Goal: Find specific page/section: Find specific page/section

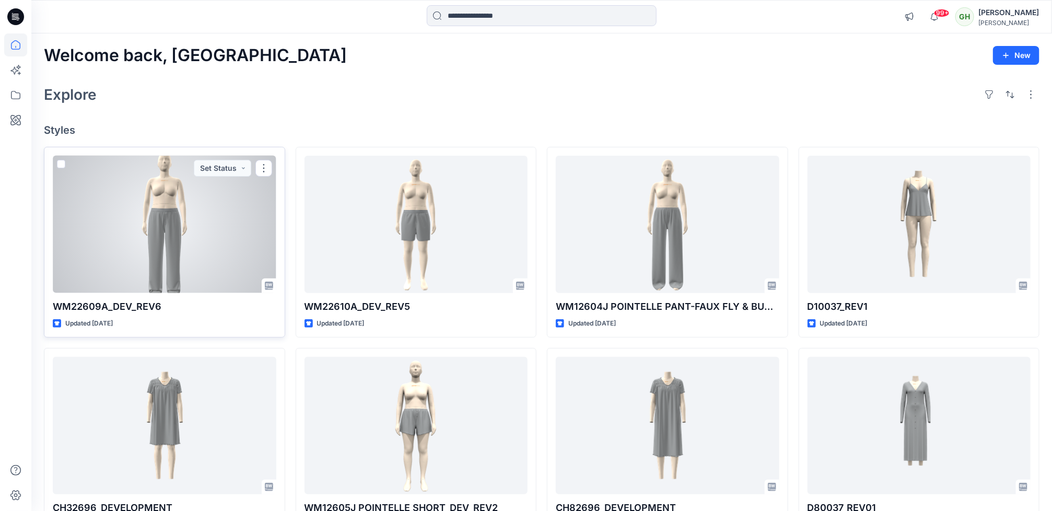
click at [166, 276] on div at bounding box center [165, 224] width 224 height 137
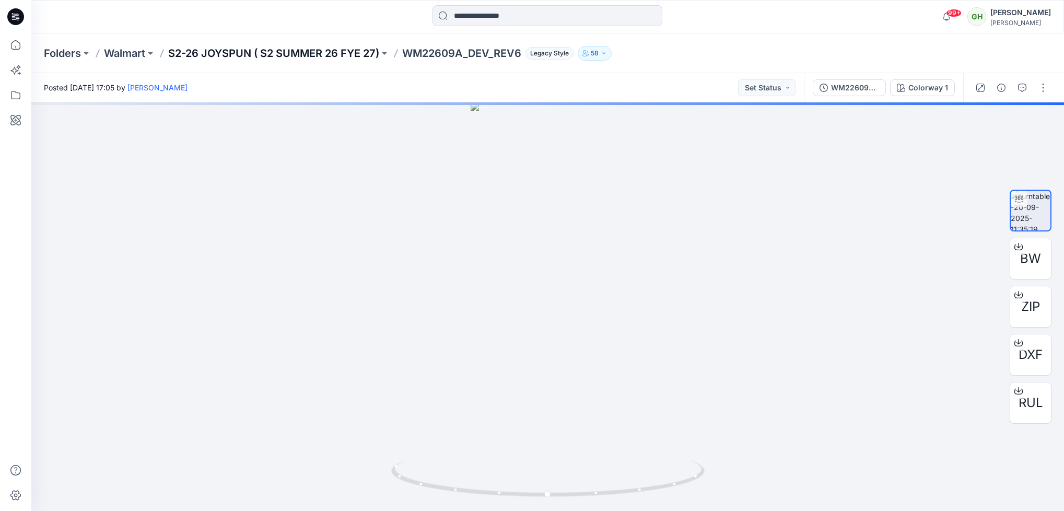
click at [318, 56] on p "S2-26 JOYSPUN ( S2 SUMMER 26 FYE 27)" at bounding box center [273, 53] width 211 height 15
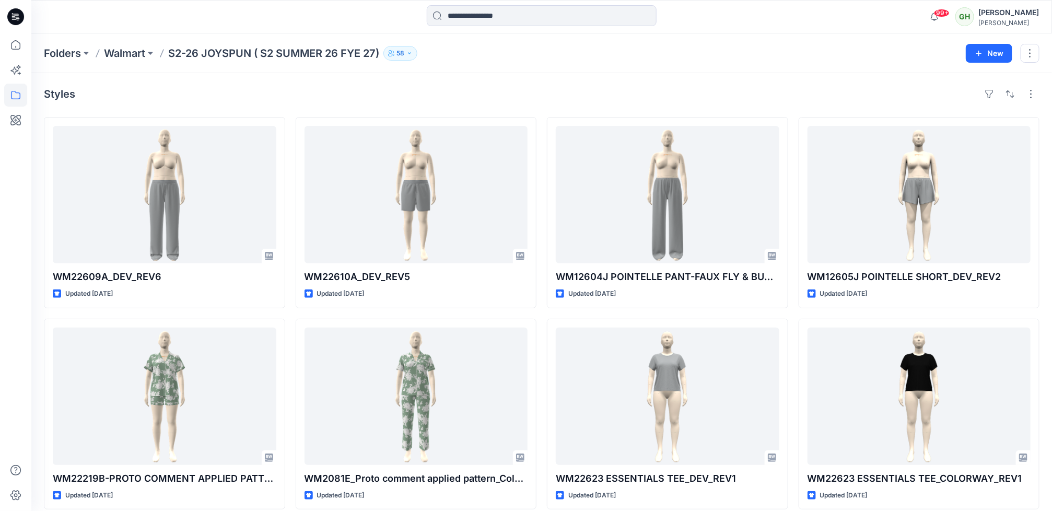
click at [14, 18] on icon at bounding box center [14, 17] width 4 height 1
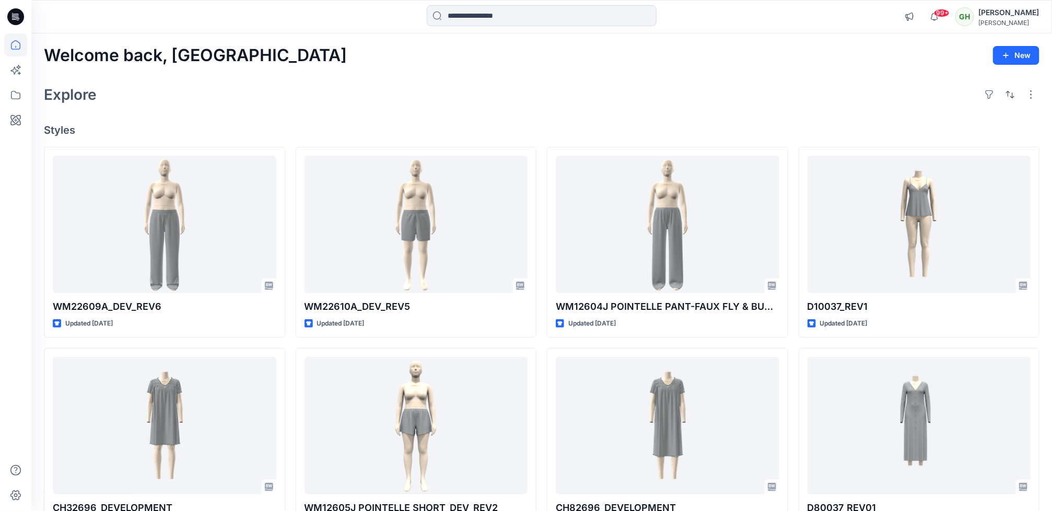
click at [548, 82] on div "Explore" at bounding box center [542, 94] width 996 height 25
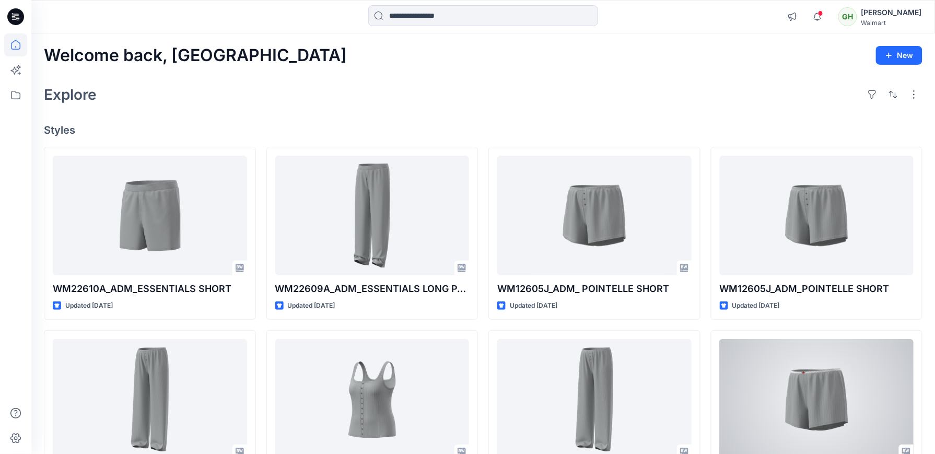
click at [889, 323] on div "WM12605J_ADM_POINTELLE SHORT Updated 2 days ago WM32602_ADM_POINTELLE SHORT Upd…" at bounding box center [817, 417] width 212 height 541
